Goal: Information Seeking & Learning: Learn about a topic

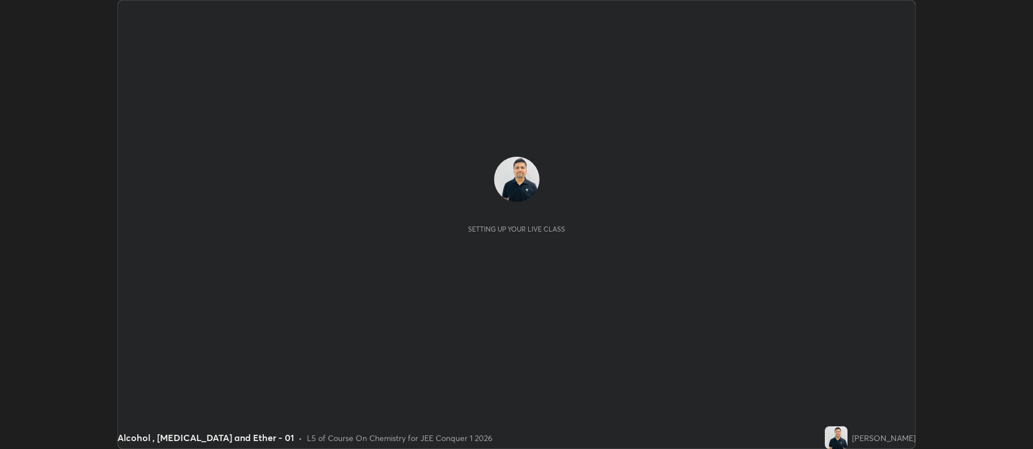
scroll to position [449, 1033]
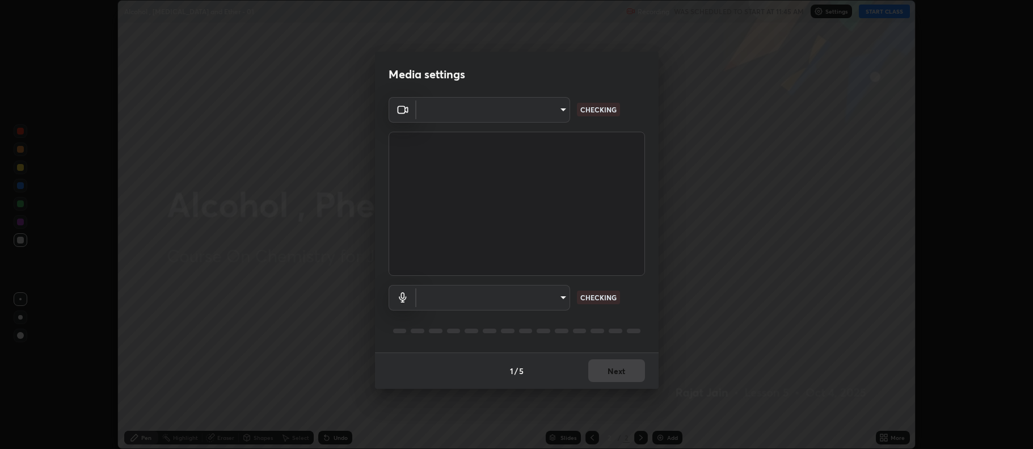
type input "ff6c2ab0558fce6a6a82d7d5f90cca75b578d0ecce094995c07ad100423c80ec"
type input "badd80ea7fbad1d8a72a520f29b78ead89bb293df12f863f6ab2c23ec585b874"
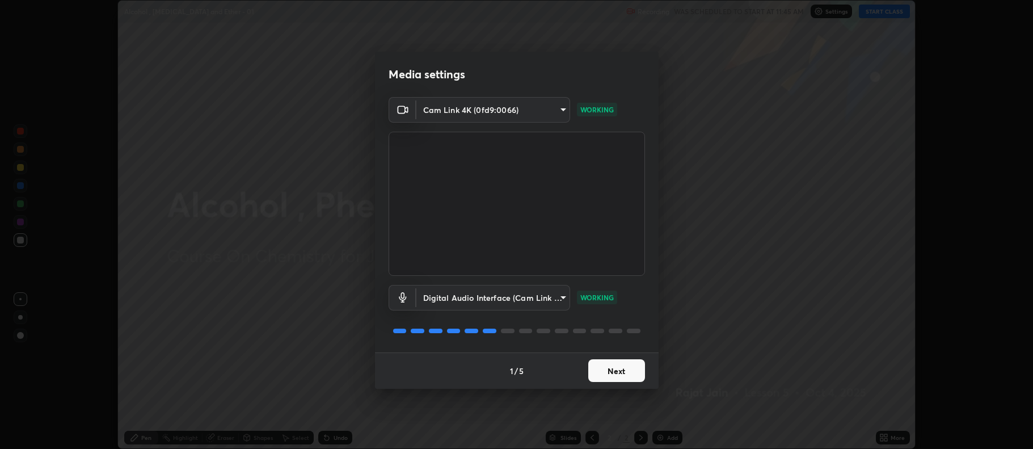
click at [608, 368] on button "Next" at bounding box center [616, 370] width 57 height 23
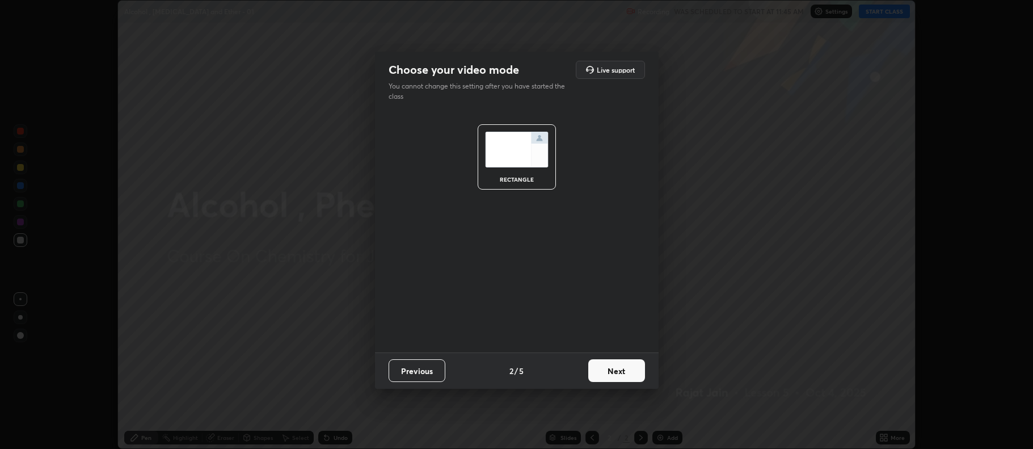
click at [612, 368] on button "Next" at bounding box center [616, 370] width 57 height 23
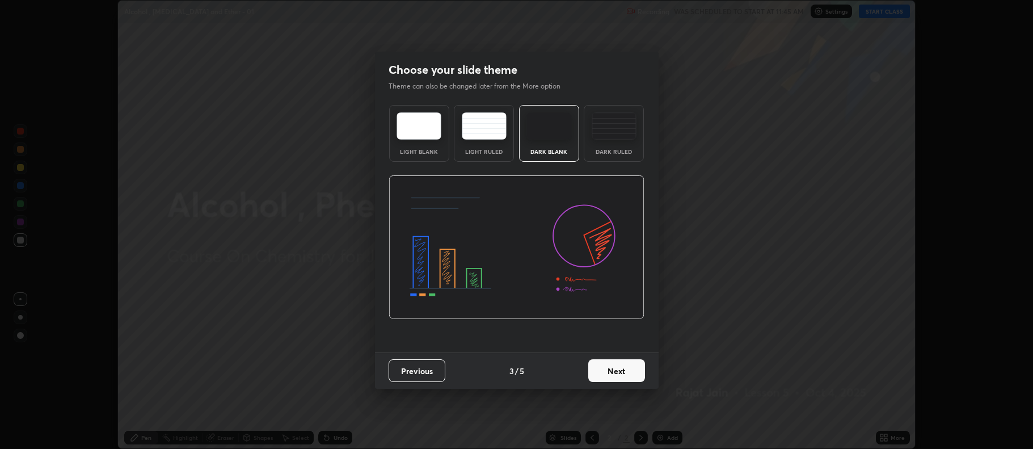
click at [611, 369] on button "Next" at bounding box center [616, 370] width 57 height 23
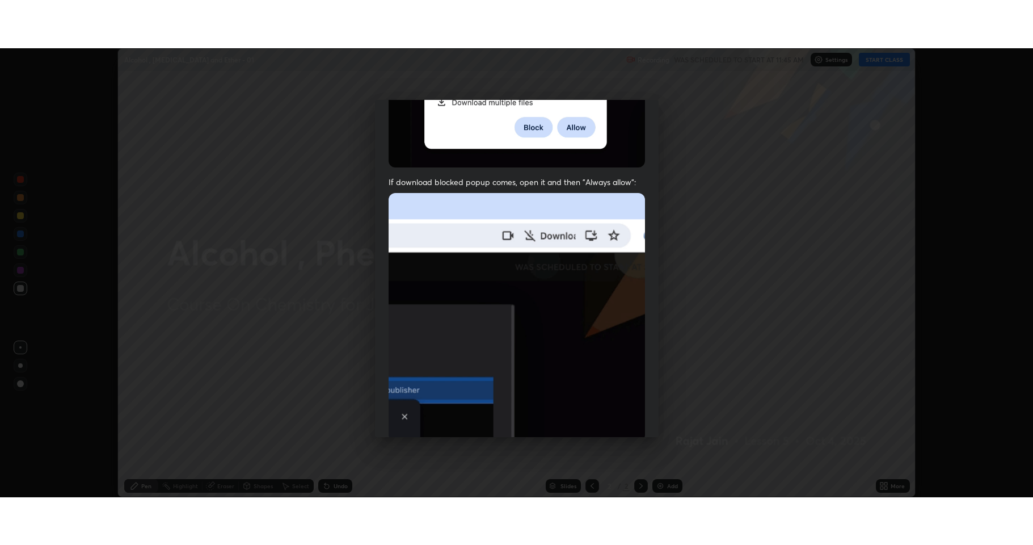
scroll to position [230, 0]
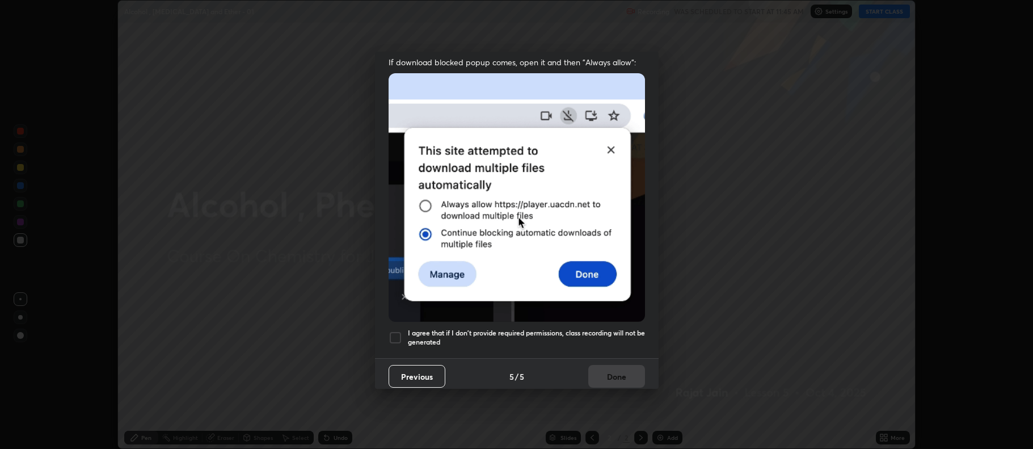
click at [399, 333] on div at bounding box center [396, 338] width 14 height 14
click at [613, 369] on button "Done" at bounding box center [616, 376] width 57 height 23
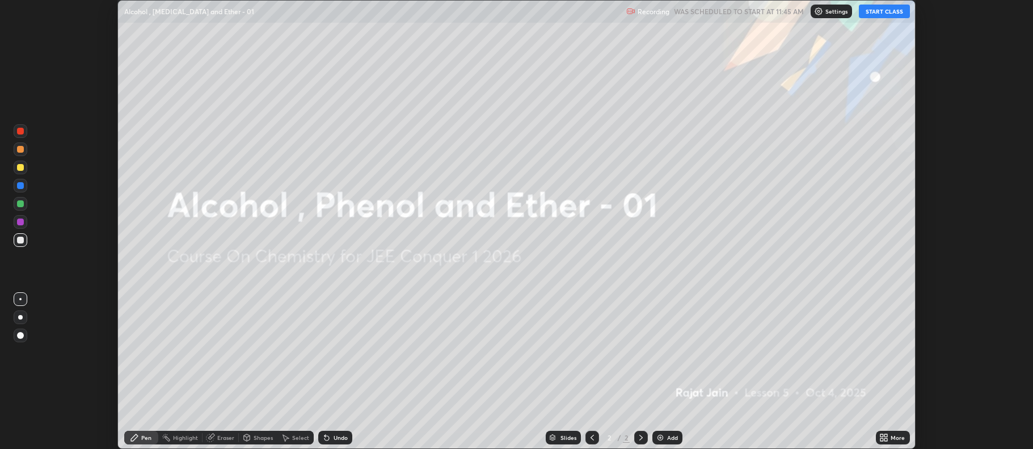
click at [874, 12] on button "START CLASS" at bounding box center [884, 12] width 51 height 14
click at [886, 435] on icon at bounding box center [886, 435] width 3 height 3
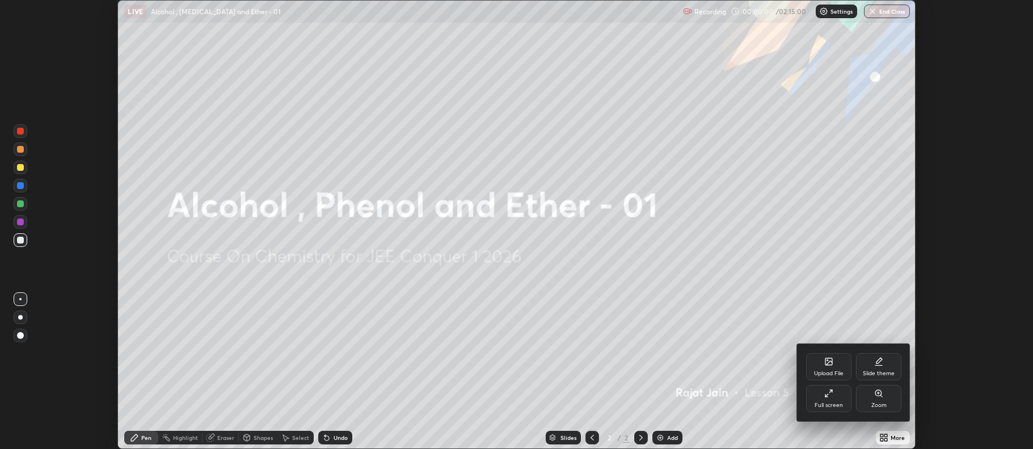
click at [831, 398] on div "Full screen" at bounding box center [828, 398] width 45 height 27
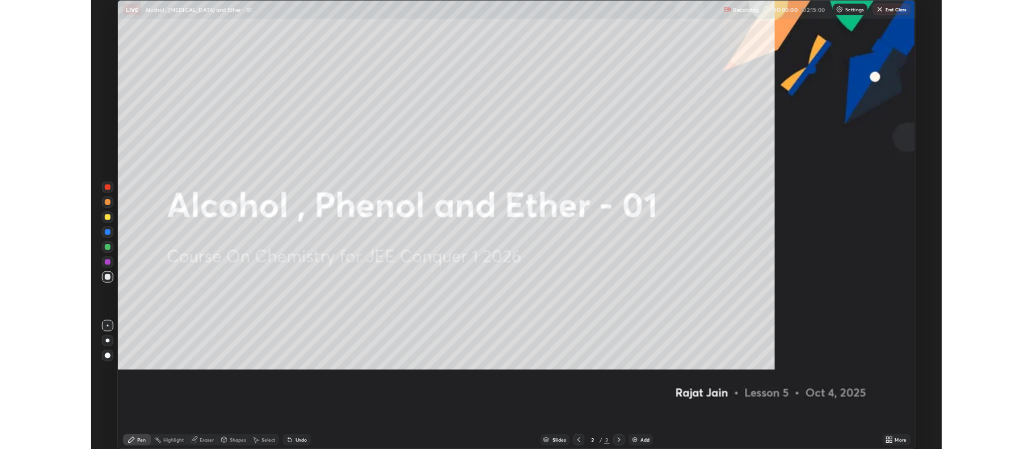
scroll to position [545, 1033]
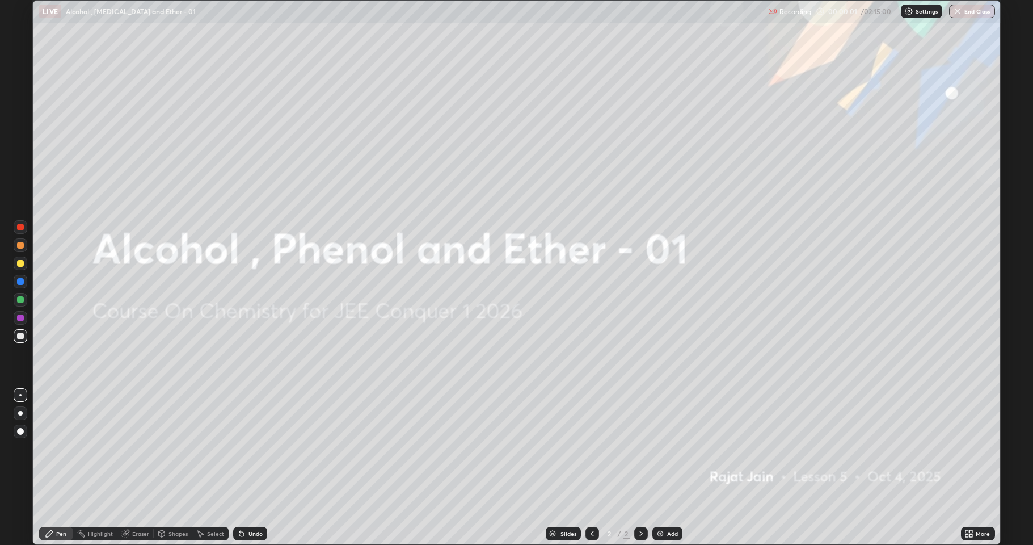
click at [667, 448] on div "Add" at bounding box center [672, 534] width 11 height 6
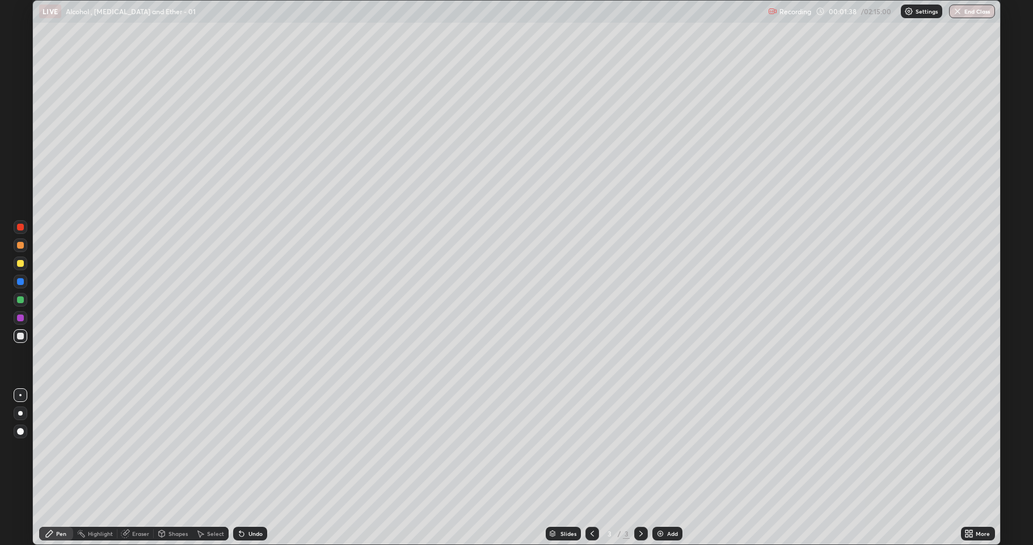
click at [19, 259] on div at bounding box center [21, 263] width 14 height 14
click at [19, 336] on div at bounding box center [20, 336] width 7 height 7
click at [249, 448] on div "Undo" at bounding box center [250, 534] width 34 height 14
click at [251, 448] on div "Undo" at bounding box center [250, 534] width 34 height 14
click at [249, 448] on div "Undo" at bounding box center [250, 534] width 34 height 14
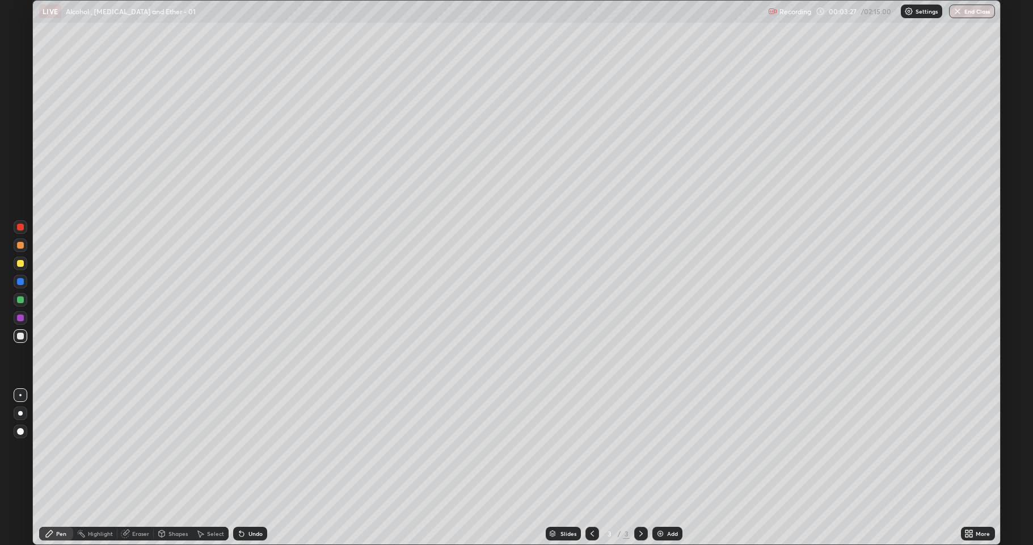
click at [250, 448] on div "Undo" at bounding box center [250, 534] width 34 height 14
click at [251, 448] on div "Undo" at bounding box center [250, 534] width 34 height 14
click at [250, 448] on div "Undo" at bounding box center [250, 534] width 34 height 14
click at [249, 448] on div "Undo" at bounding box center [250, 534] width 34 height 14
click at [671, 448] on div "Add" at bounding box center [668, 534] width 30 height 14
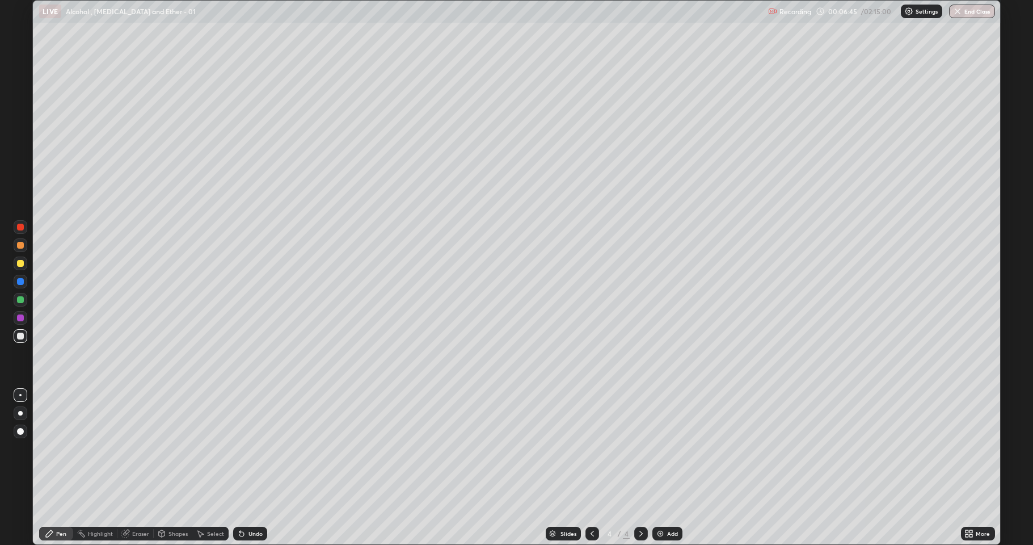
click at [250, 448] on div "Undo" at bounding box center [250, 534] width 34 height 14
click at [254, 448] on div "Undo" at bounding box center [250, 534] width 34 height 14
click at [256, 448] on div "Undo" at bounding box center [250, 534] width 34 height 14
click at [255, 448] on div "Undo" at bounding box center [250, 534] width 34 height 14
click at [254, 448] on div "Undo" at bounding box center [250, 534] width 34 height 14
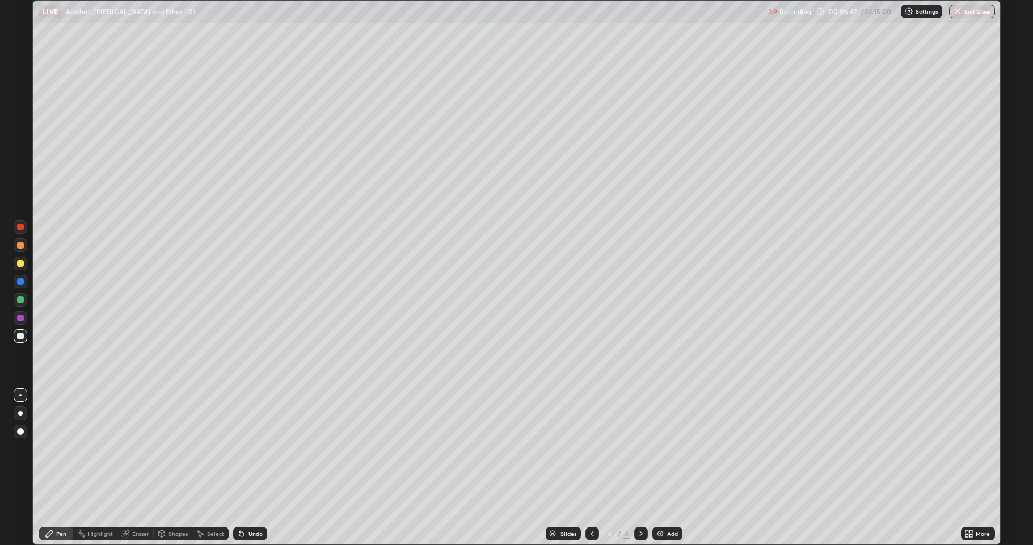
click at [254, 448] on div "Undo" at bounding box center [250, 534] width 34 height 14
click at [18, 263] on div at bounding box center [20, 263] width 7 height 7
click at [667, 448] on div "Add" at bounding box center [672, 534] width 11 height 6
click at [18, 336] on div at bounding box center [20, 336] width 7 height 7
click at [138, 448] on div "Eraser" at bounding box center [140, 534] width 17 height 6
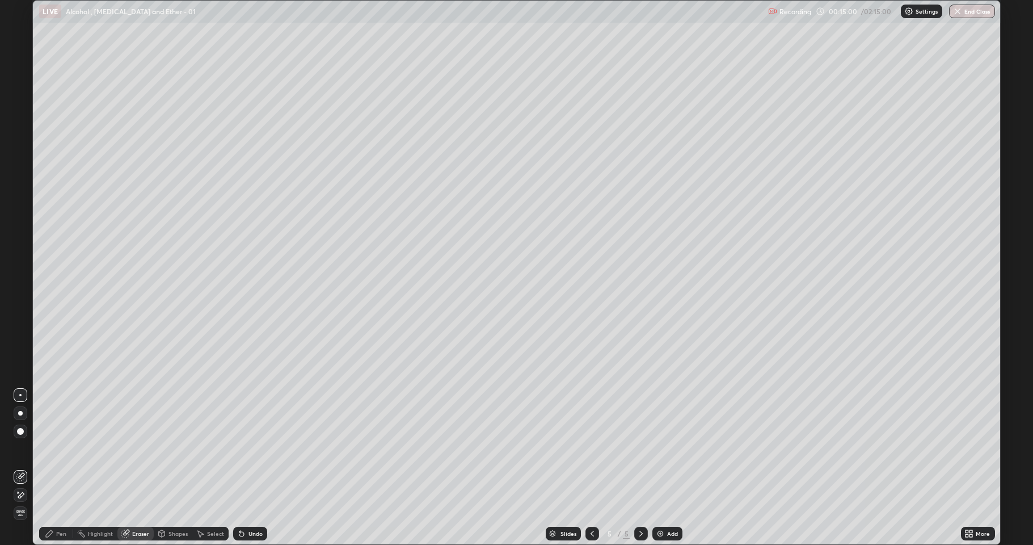
click at [15, 448] on div at bounding box center [21, 495] width 14 height 14
click at [54, 448] on div "Pen" at bounding box center [56, 534] width 34 height 14
click at [138, 448] on div "Eraser" at bounding box center [140, 534] width 17 height 6
click at [52, 448] on icon at bounding box center [49, 533] width 7 height 7
click at [141, 448] on div "Eraser" at bounding box center [140, 534] width 17 height 6
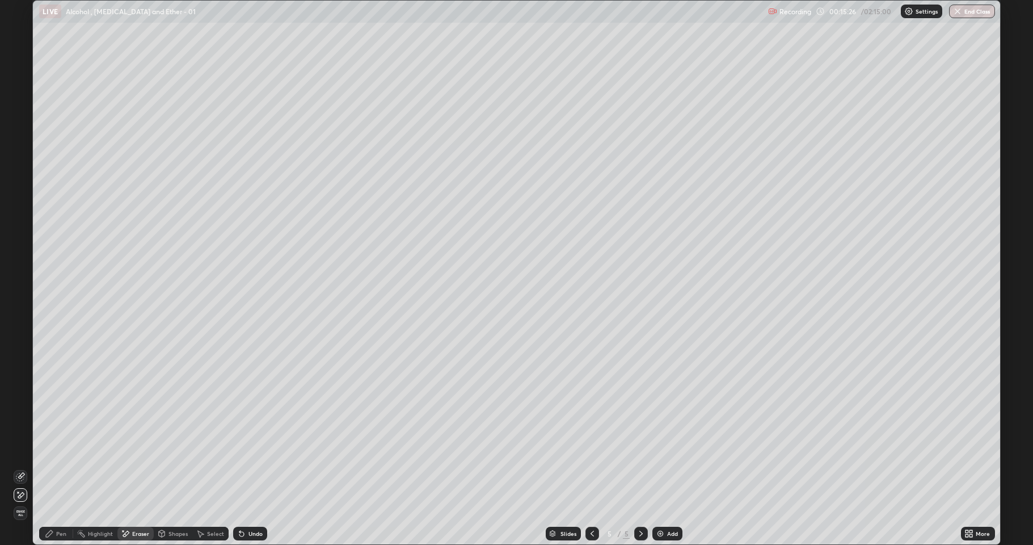
click at [54, 448] on div "Pen" at bounding box center [56, 534] width 34 height 14
click at [249, 448] on div "Undo" at bounding box center [256, 534] width 14 height 6
click at [129, 448] on icon at bounding box center [125, 534] width 9 height 10
click at [52, 448] on icon at bounding box center [49, 533] width 7 height 7
click at [672, 448] on div "Add" at bounding box center [672, 534] width 11 height 6
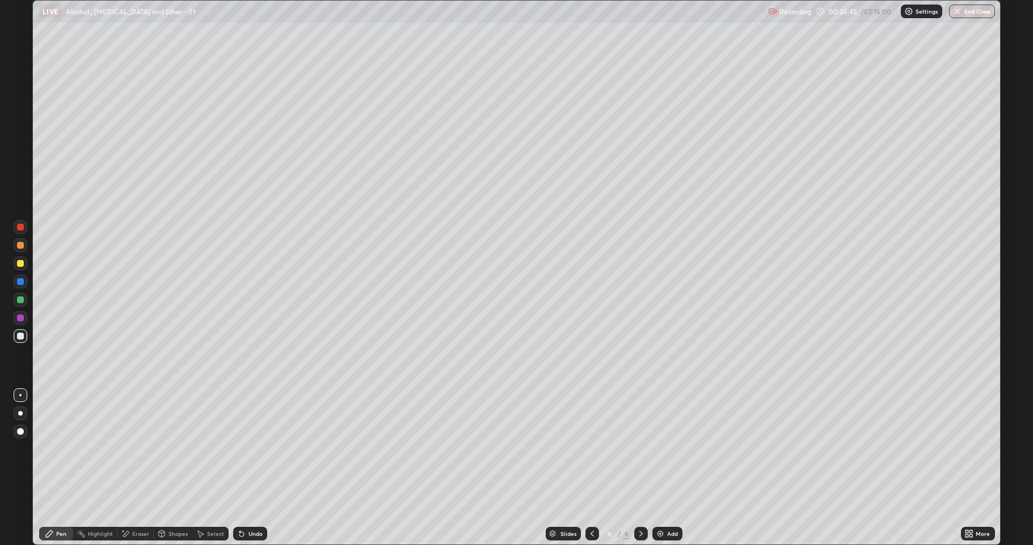
click at [670, 448] on div "Add" at bounding box center [672, 534] width 11 height 6
click at [246, 448] on div "Undo" at bounding box center [250, 534] width 34 height 14
click at [978, 448] on div "More" at bounding box center [983, 534] width 14 height 6
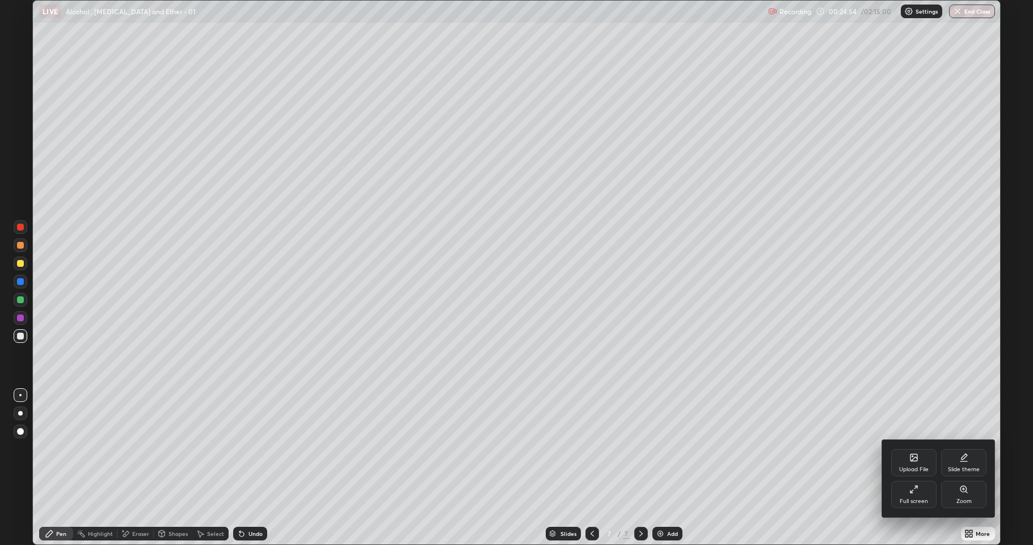
click at [912, 448] on icon at bounding box center [912, 491] width 3 height 3
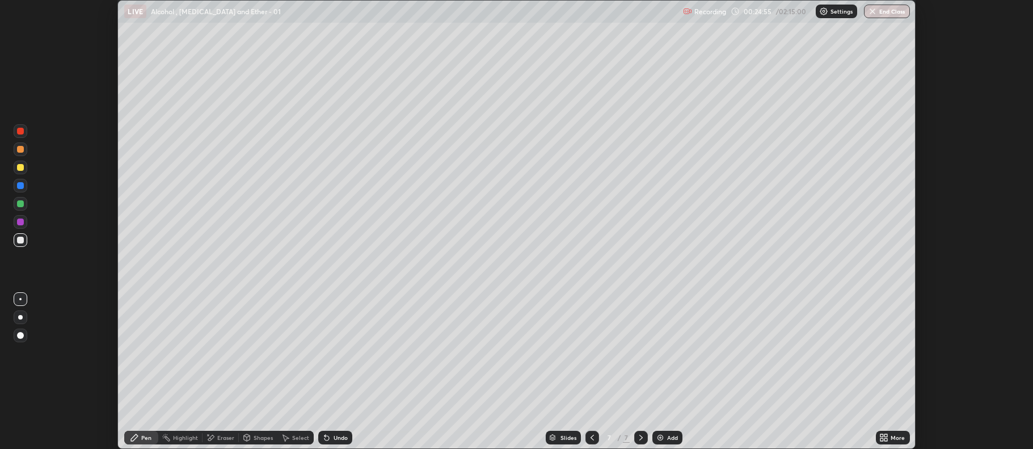
scroll to position [56292, 55708]
